Goal: Communication & Community: Answer question/provide support

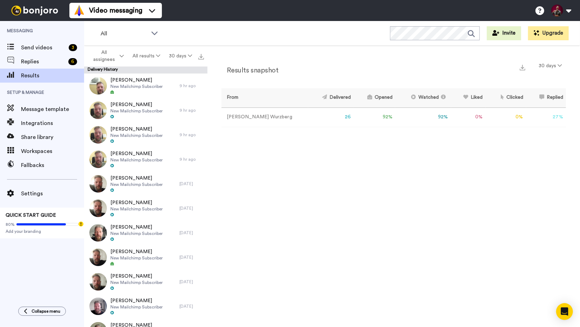
click at [35, 8] on img at bounding box center [34, 11] width 53 height 10
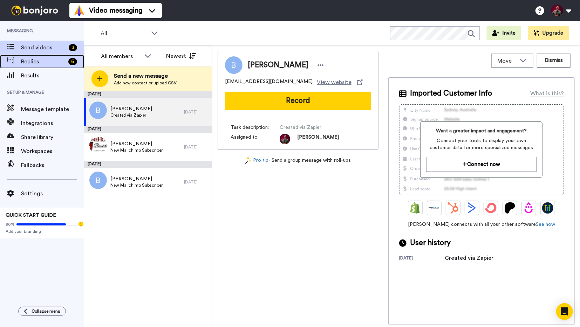
click at [34, 61] on span "Replies" at bounding box center [43, 61] width 45 height 8
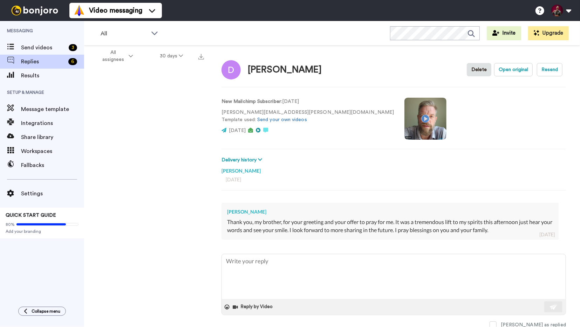
type textarea "x"
